Goal: Transaction & Acquisition: Purchase product/service

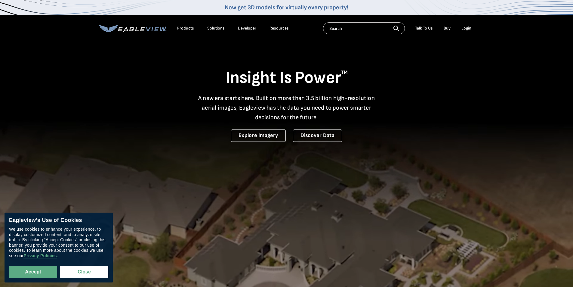
click at [466, 29] on div "Login" at bounding box center [466, 28] width 10 height 5
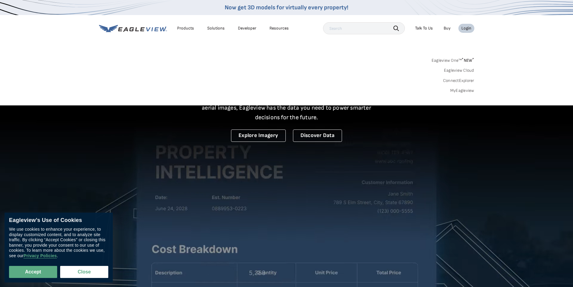
click at [457, 90] on link "MyEagleview" at bounding box center [462, 90] width 24 height 5
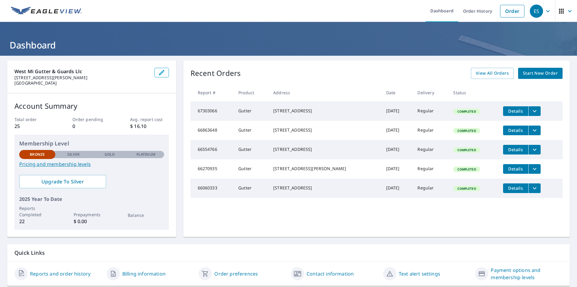
click at [539, 72] on span "Start New Order" at bounding box center [540, 73] width 35 height 8
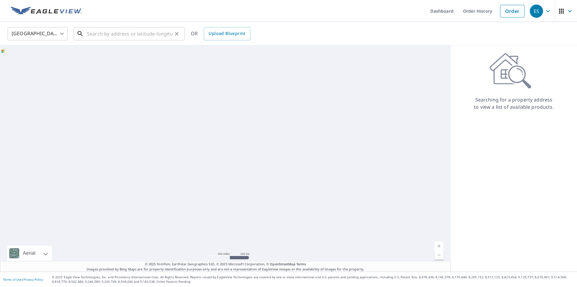
click at [149, 32] on input "text" at bounding box center [130, 33] width 86 height 17
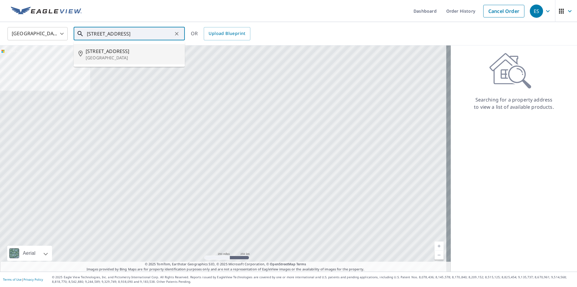
click at [142, 50] on span "6975 120th Ave" at bounding box center [133, 51] width 94 height 7
type input "6975 120th Ave Fennville, MI 49408"
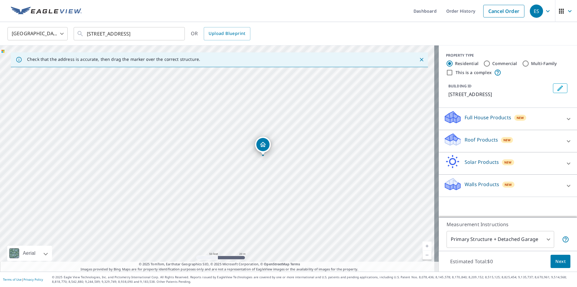
drag, startPoint x: 164, startPoint y: 145, endPoint x: 185, endPoint y: 249, distance: 106.7
click at [185, 249] on div "6975 120th Ave Fennville, MI 49408" at bounding box center [219, 158] width 439 height 226
drag, startPoint x: 92, startPoint y: 190, endPoint x: 144, endPoint y: 183, distance: 52.9
click at [144, 183] on div "6975 120th Ave Fennville, MI 49408" at bounding box center [219, 158] width 439 height 226
click at [189, 145] on div "6975 120th Ave Fennville, MI 49408" at bounding box center [219, 158] width 439 height 226
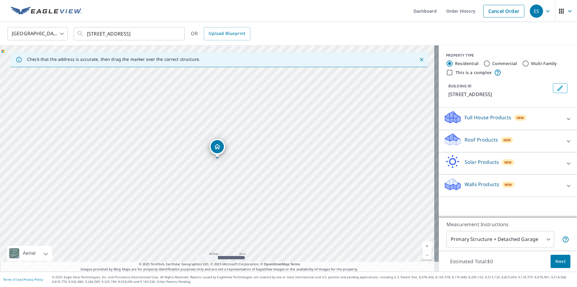
click at [90, 150] on div "6975 120th Ave Fennville, MI 49408" at bounding box center [219, 158] width 439 height 226
click at [560, 9] on icon "button" at bounding box center [561, 11] width 7 height 7
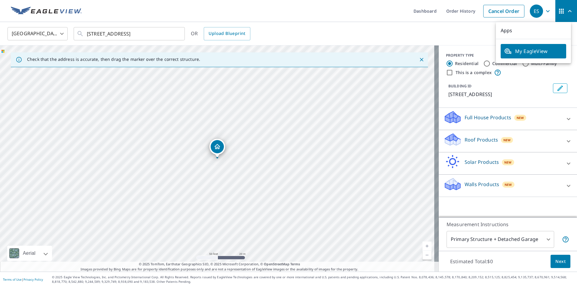
click at [95, 163] on div "6975 120th Ave Fennville, MI 49408" at bounding box center [219, 158] width 439 height 226
click at [94, 159] on div "6975 120th Ave Fennville, MI 49408" at bounding box center [219, 158] width 439 height 226
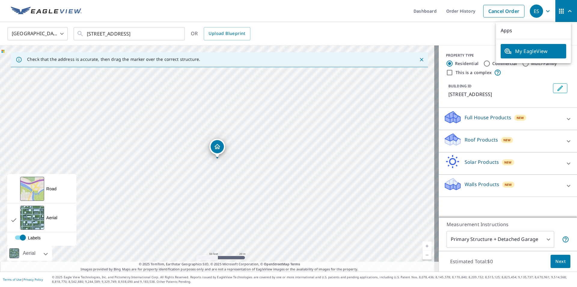
click at [41, 254] on div at bounding box center [39, 252] width 4 height 15
